Goal: Transaction & Acquisition: Purchase product/service

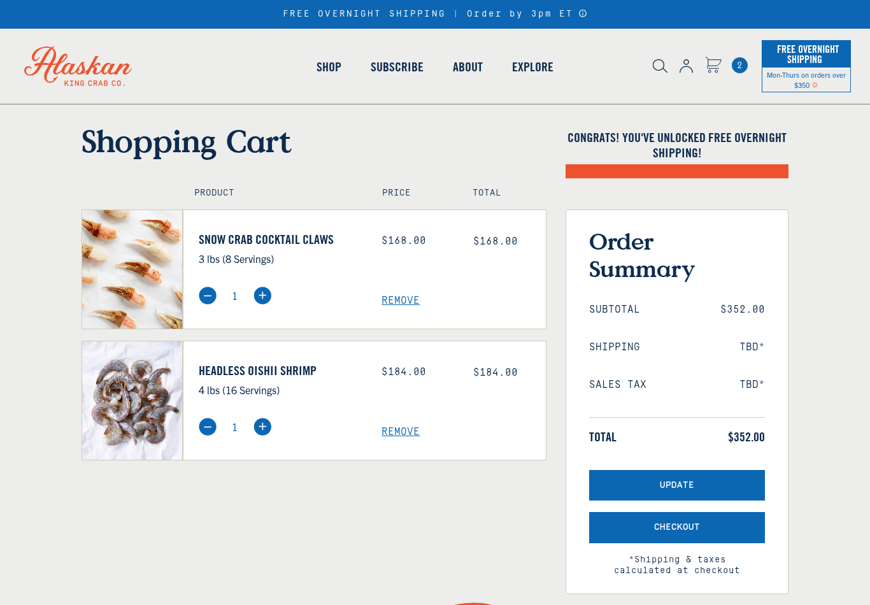
select select "42051428974671"
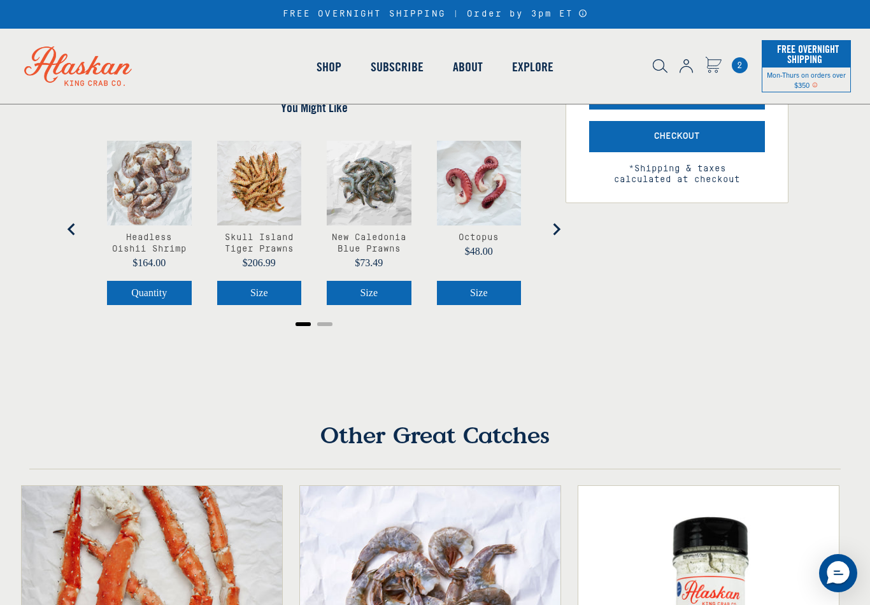
scroll to position [396, 0]
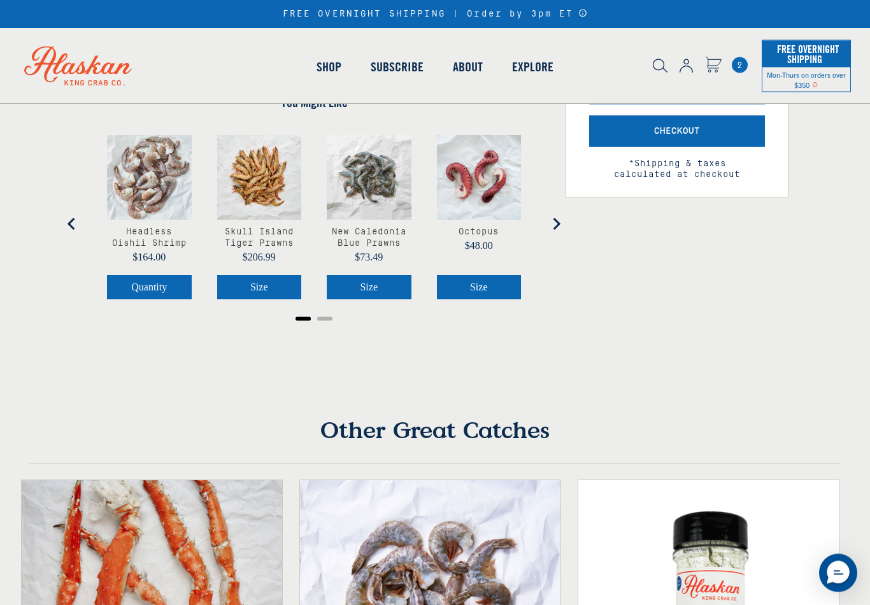
click at [261, 40] on img at bounding box center [263, 31] width 18 height 18
type input "2"
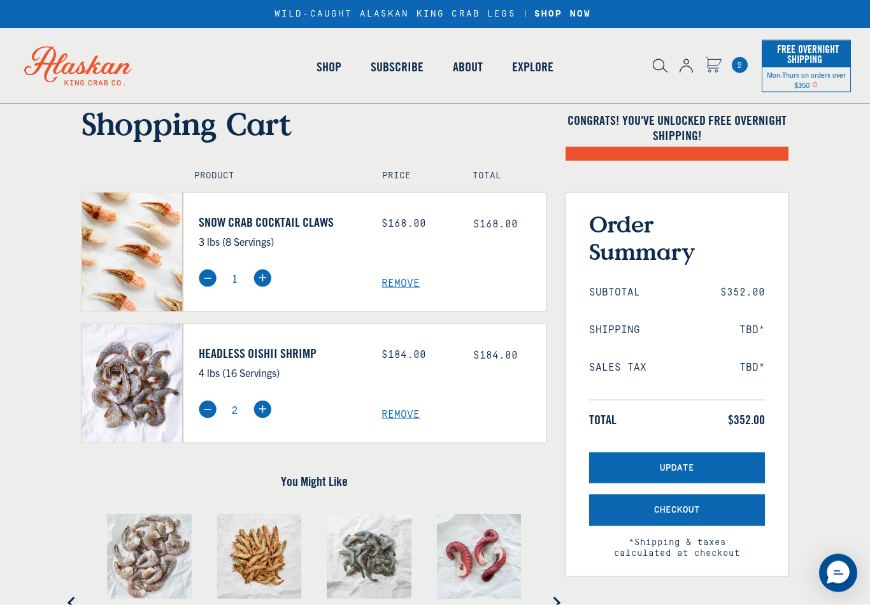
scroll to position [0, 0]
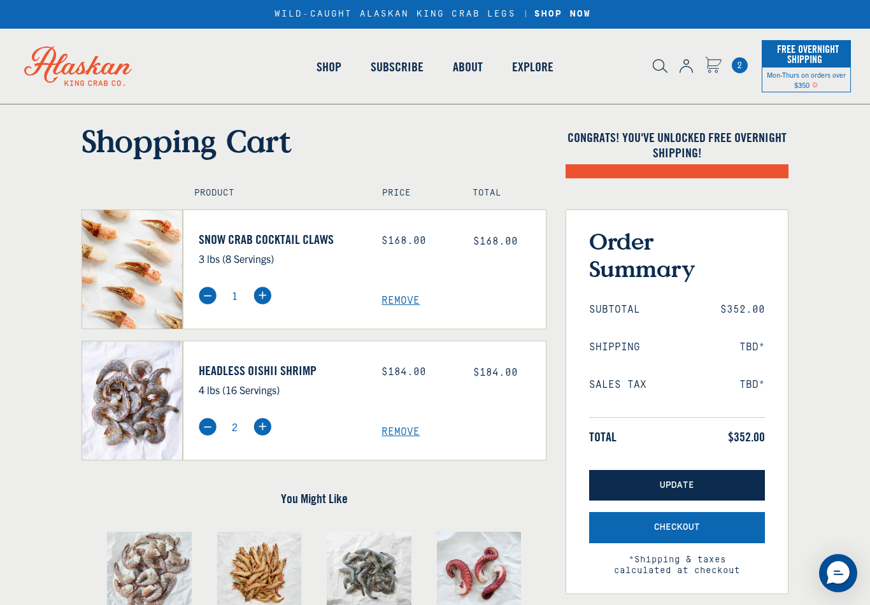
click at [679, 486] on span "Update" at bounding box center [677, 485] width 34 height 11
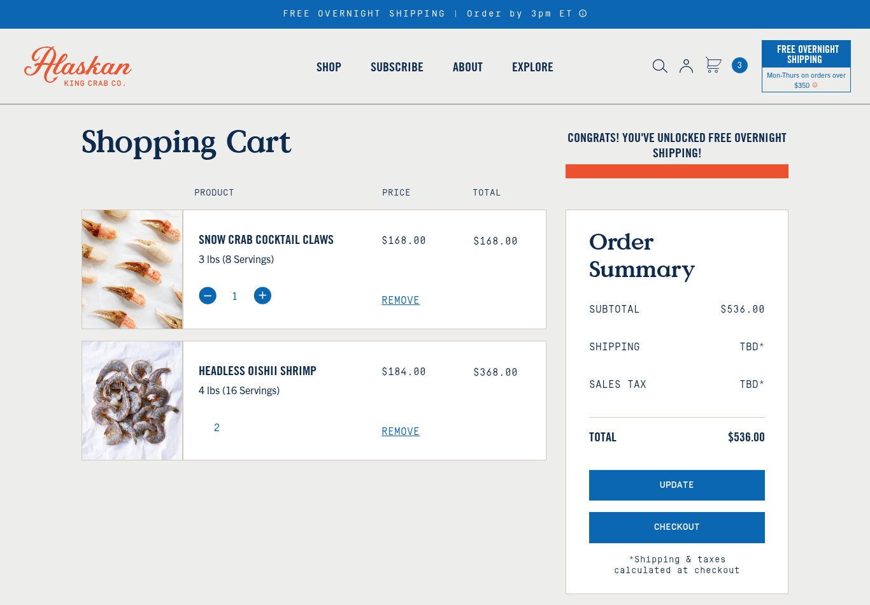
select select "42051428974671"
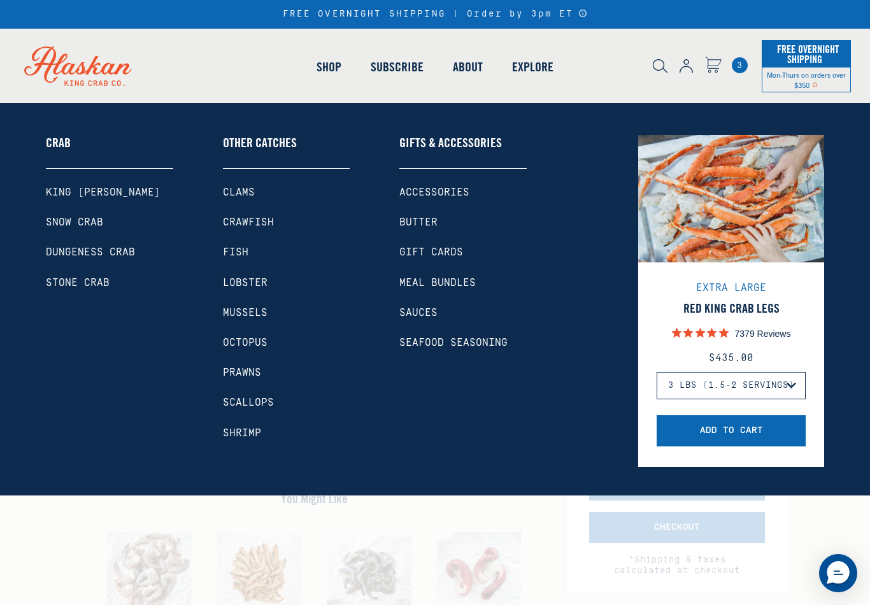
click at [238, 436] on link "Shrimp" at bounding box center [286, 434] width 127 height 12
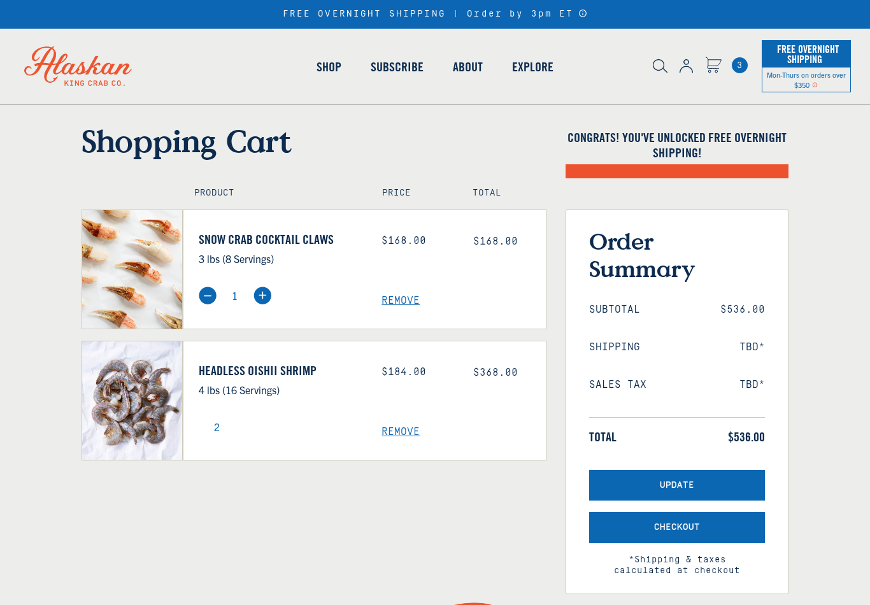
select select "42051428974671"
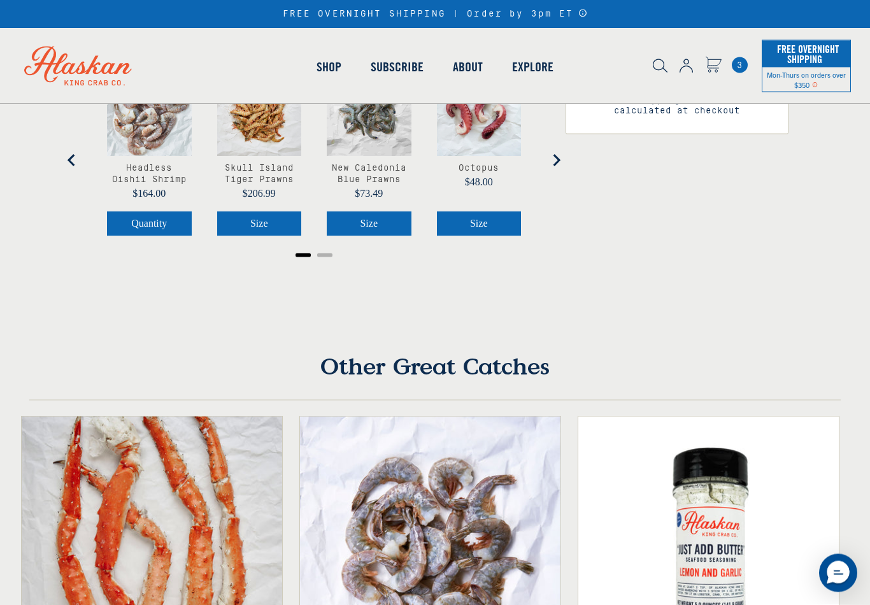
scroll to position [457, 0]
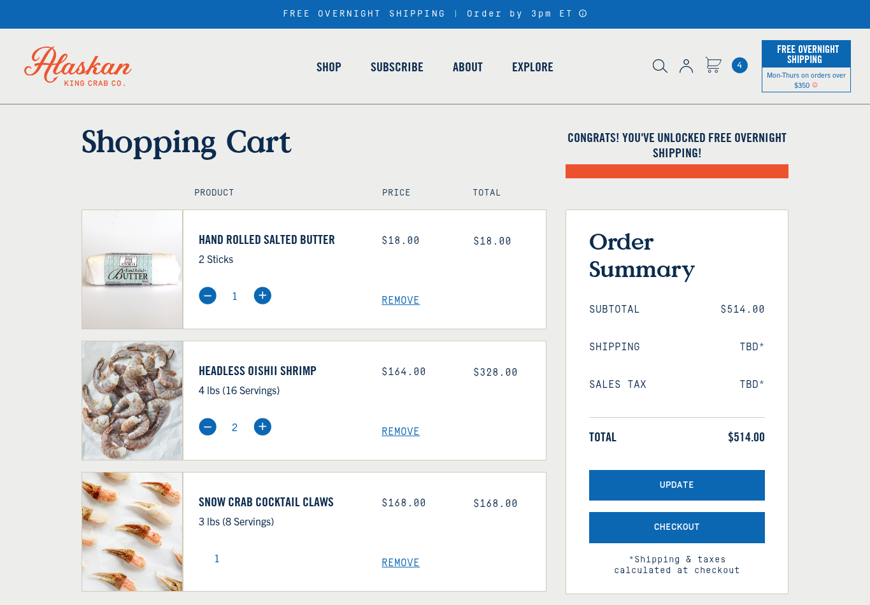
select select "42051428974671"
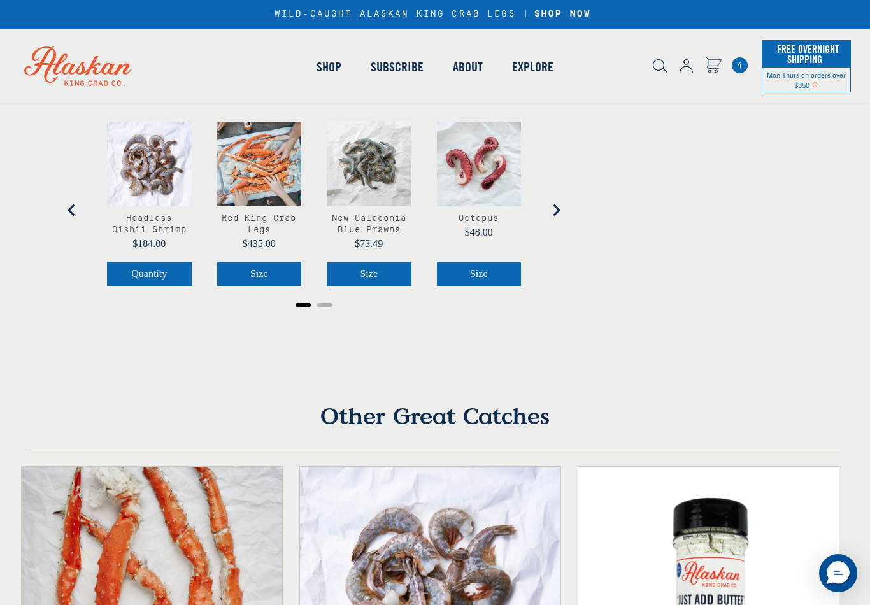
scroll to position [541, 0]
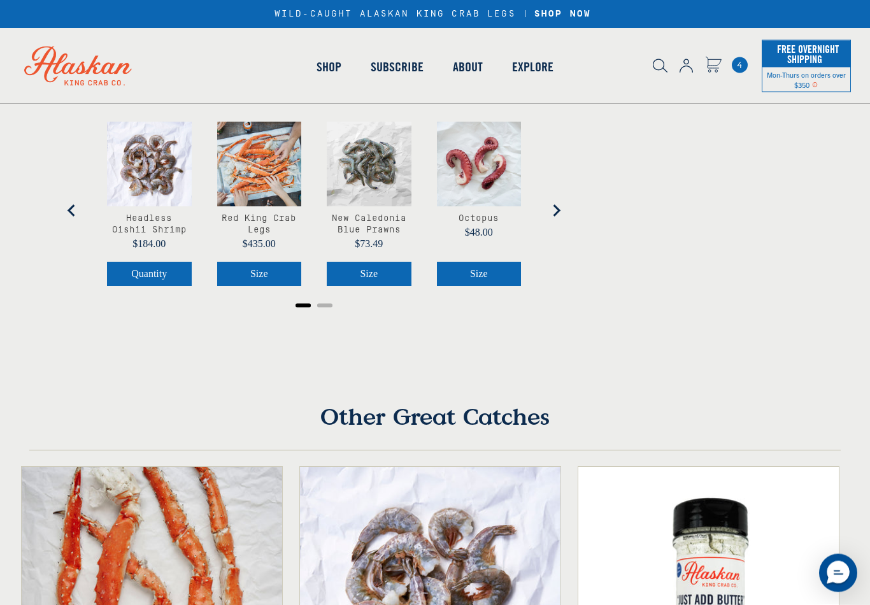
type input "3"
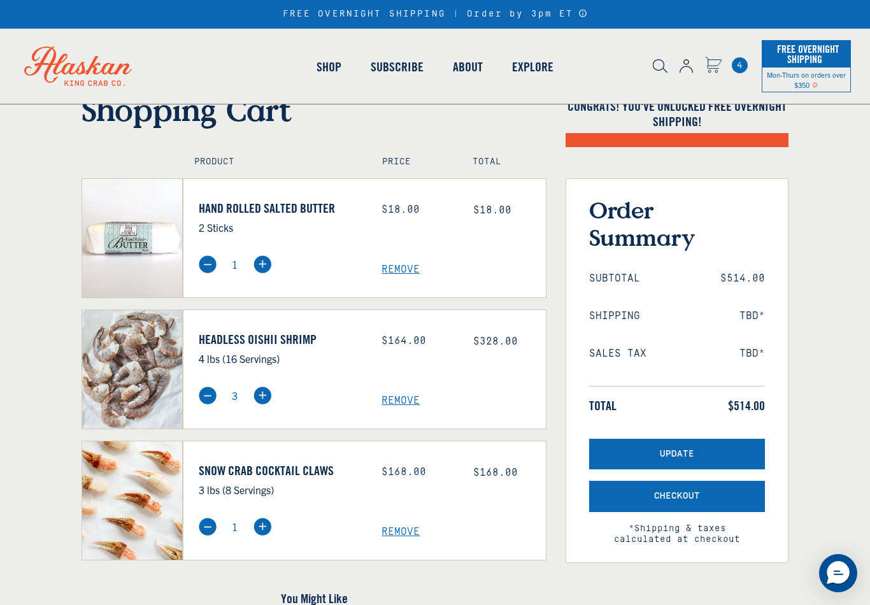
scroll to position [31, 0]
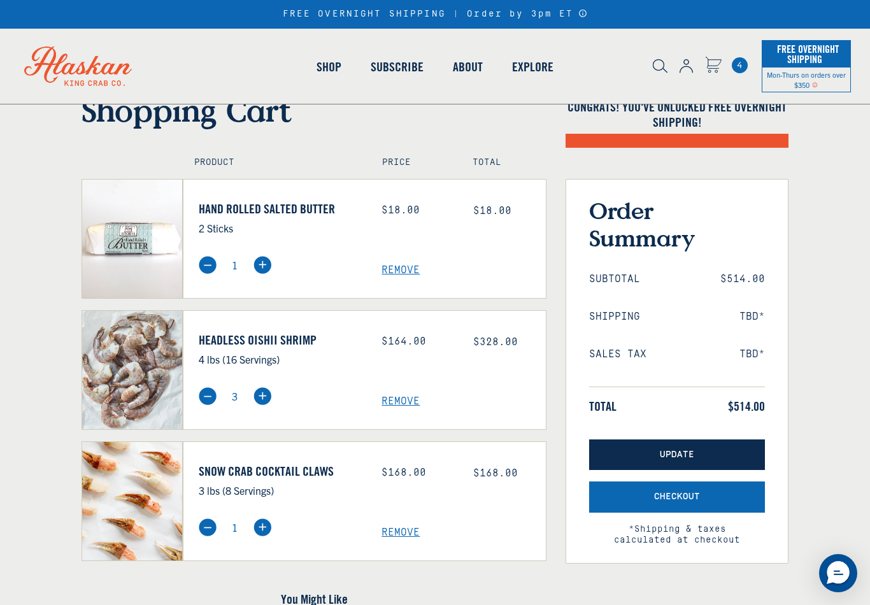
click at [679, 454] on span "Update" at bounding box center [677, 455] width 34 height 11
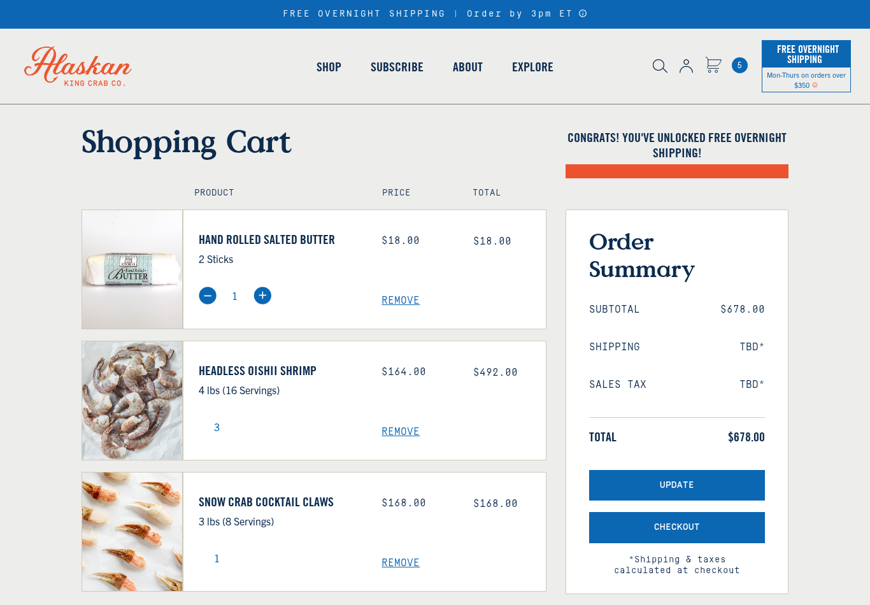
select select "42051428974671"
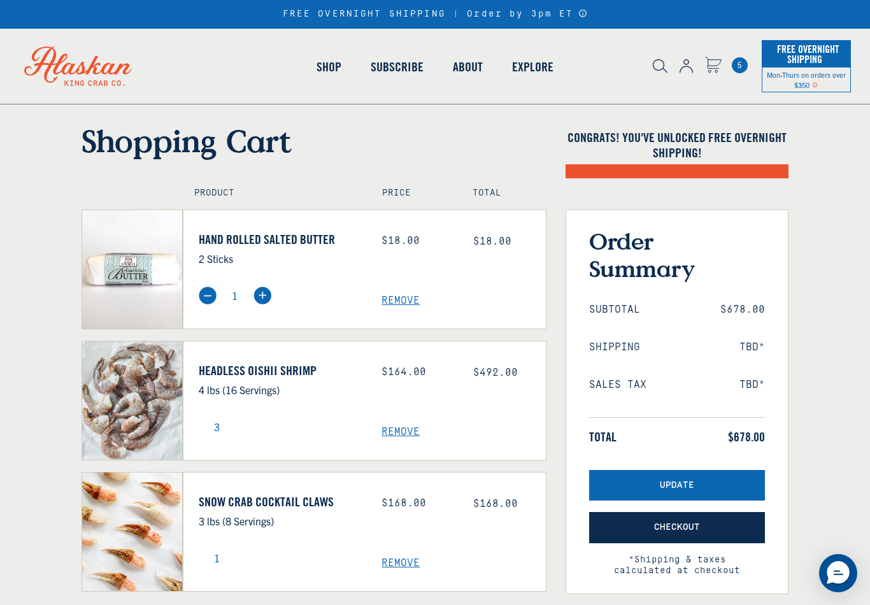
click at [684, 528] on span "Checkout" at bounding box center [677, 528] width 46 height 11
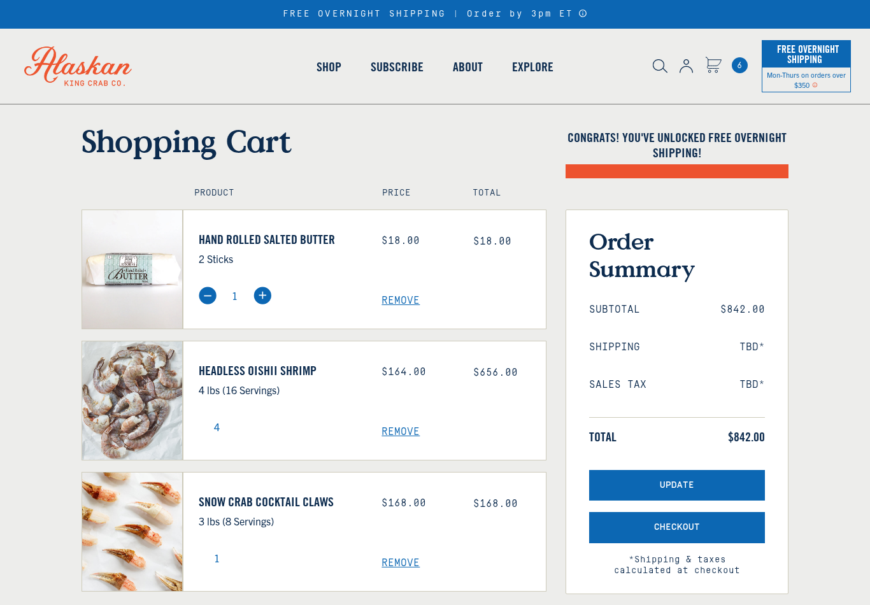
select select "42051428974671"
select select "40830021959759"
click at [398, 307] on span "Remove" at bounding box center [464, 301] width 164 height 12
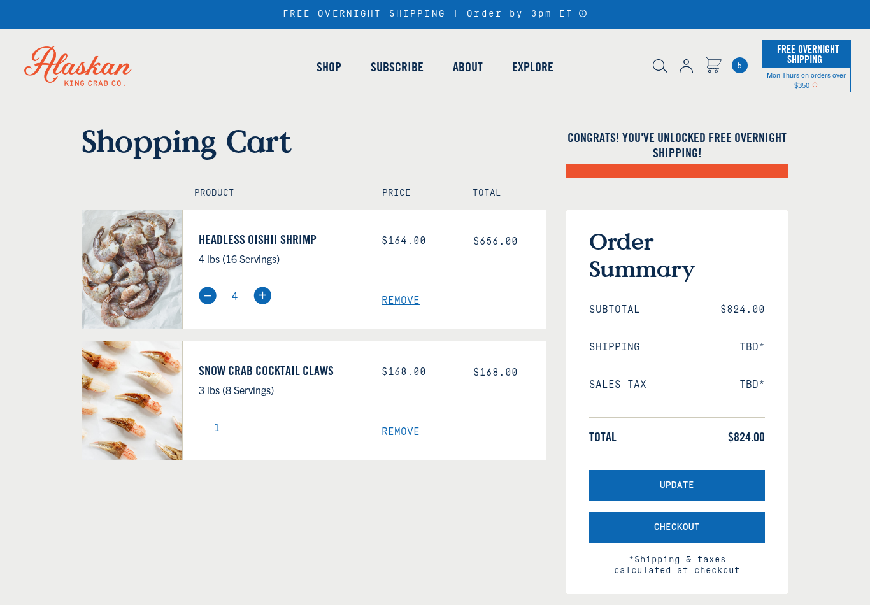
select select "42051428974671"
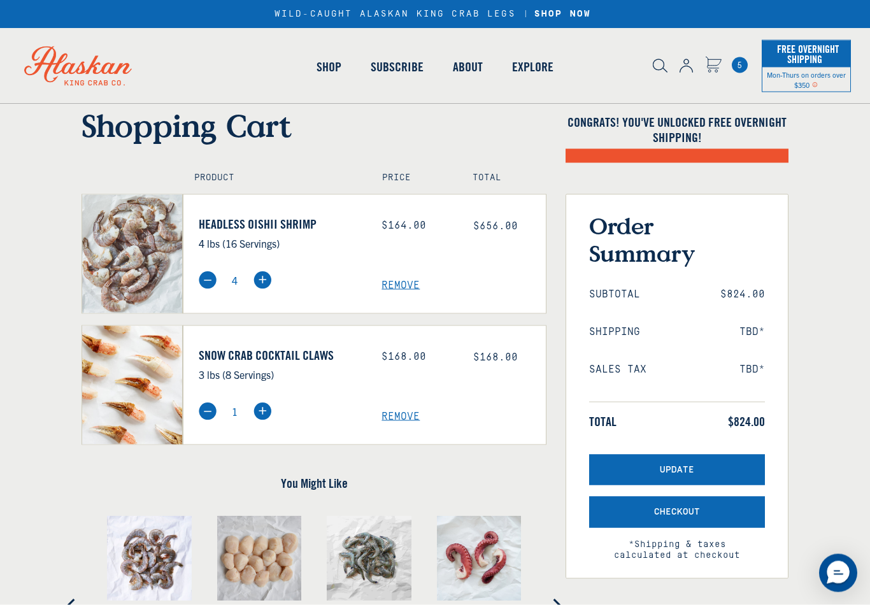
scroll to position [16, 0]
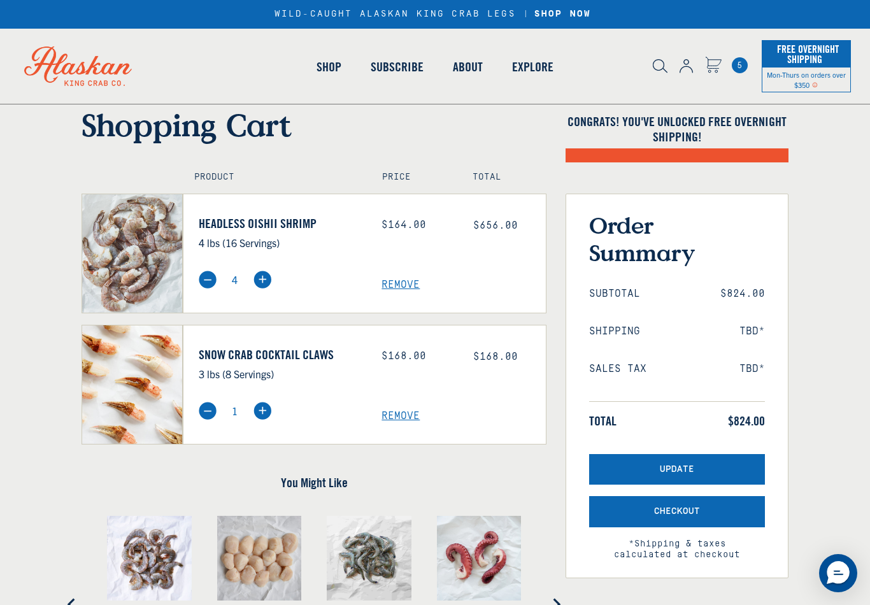
click at [200, 289] on img at bounding box center [208, 280] width 18 height 18
type input "3"
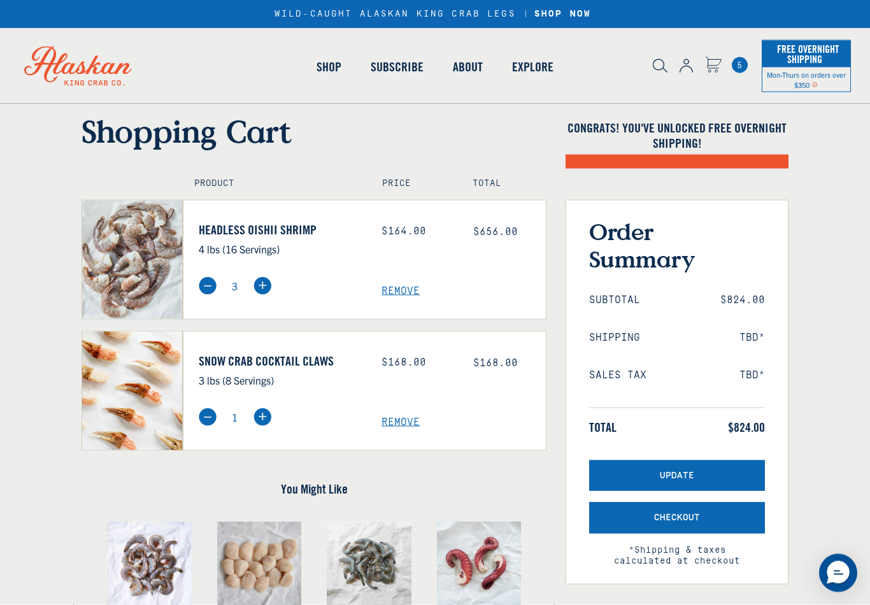
scroll to position [0, 0]
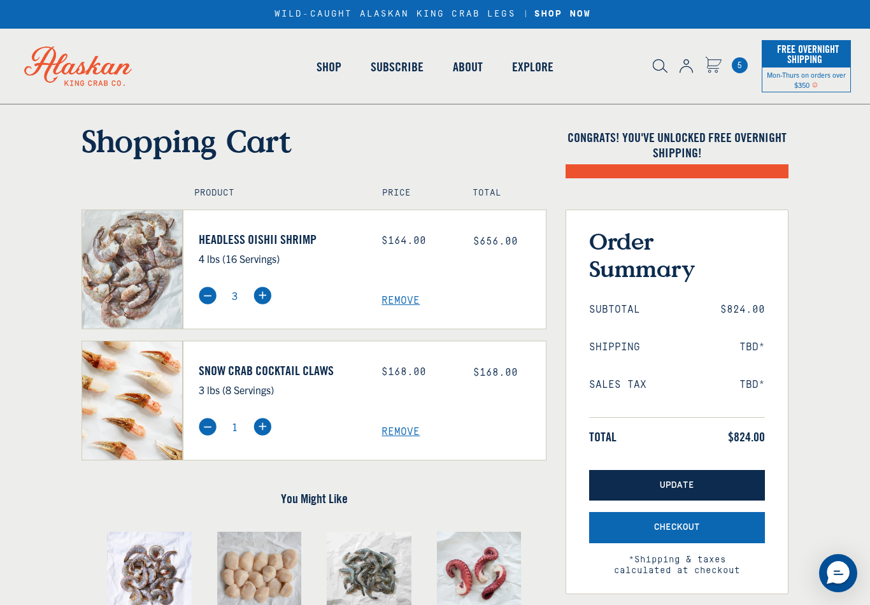
click at [675, 486] on span "Update" at bounding box center [677, 485] width 34 height 11
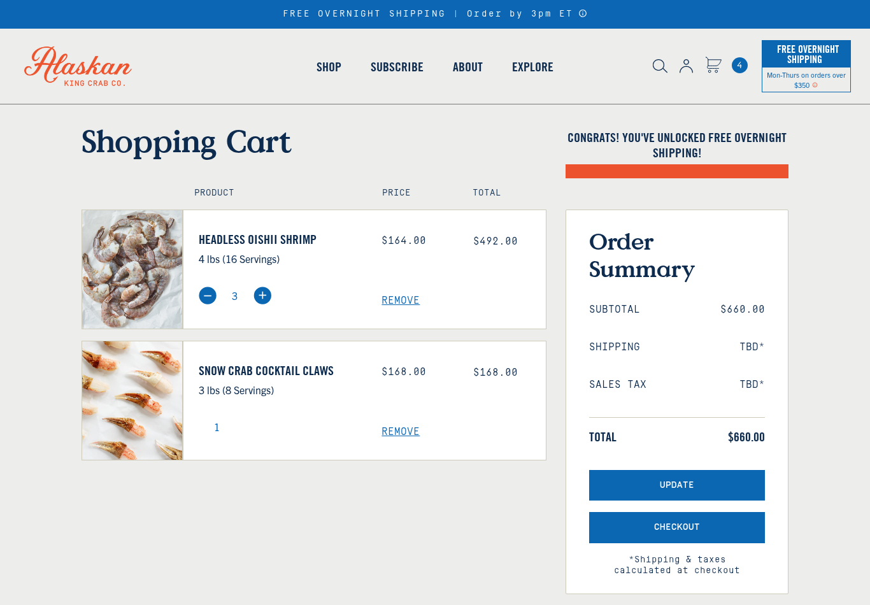
select select "42051428974671"
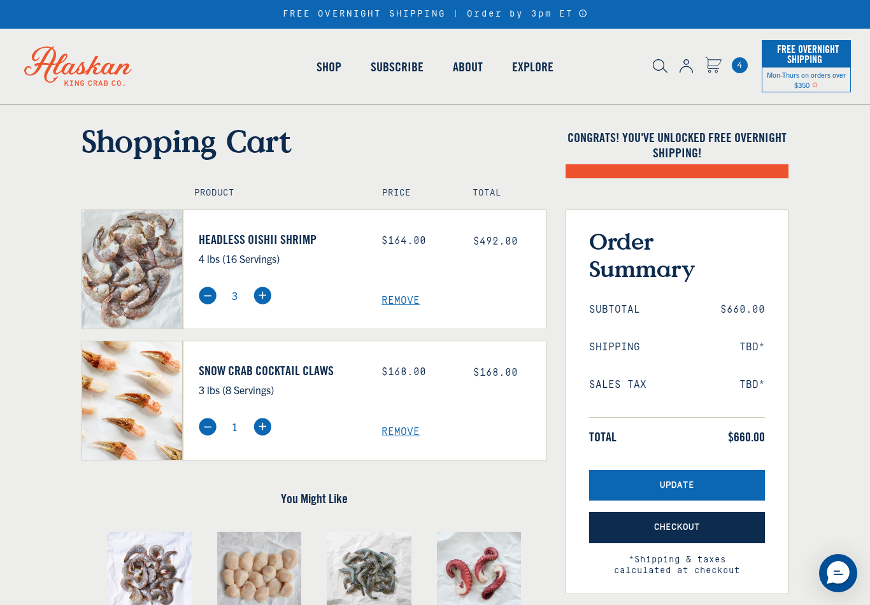
click at [684, 525] on span "Checkout" at bounding box center [677, 528] width 46 height 11
